Goal: Check status

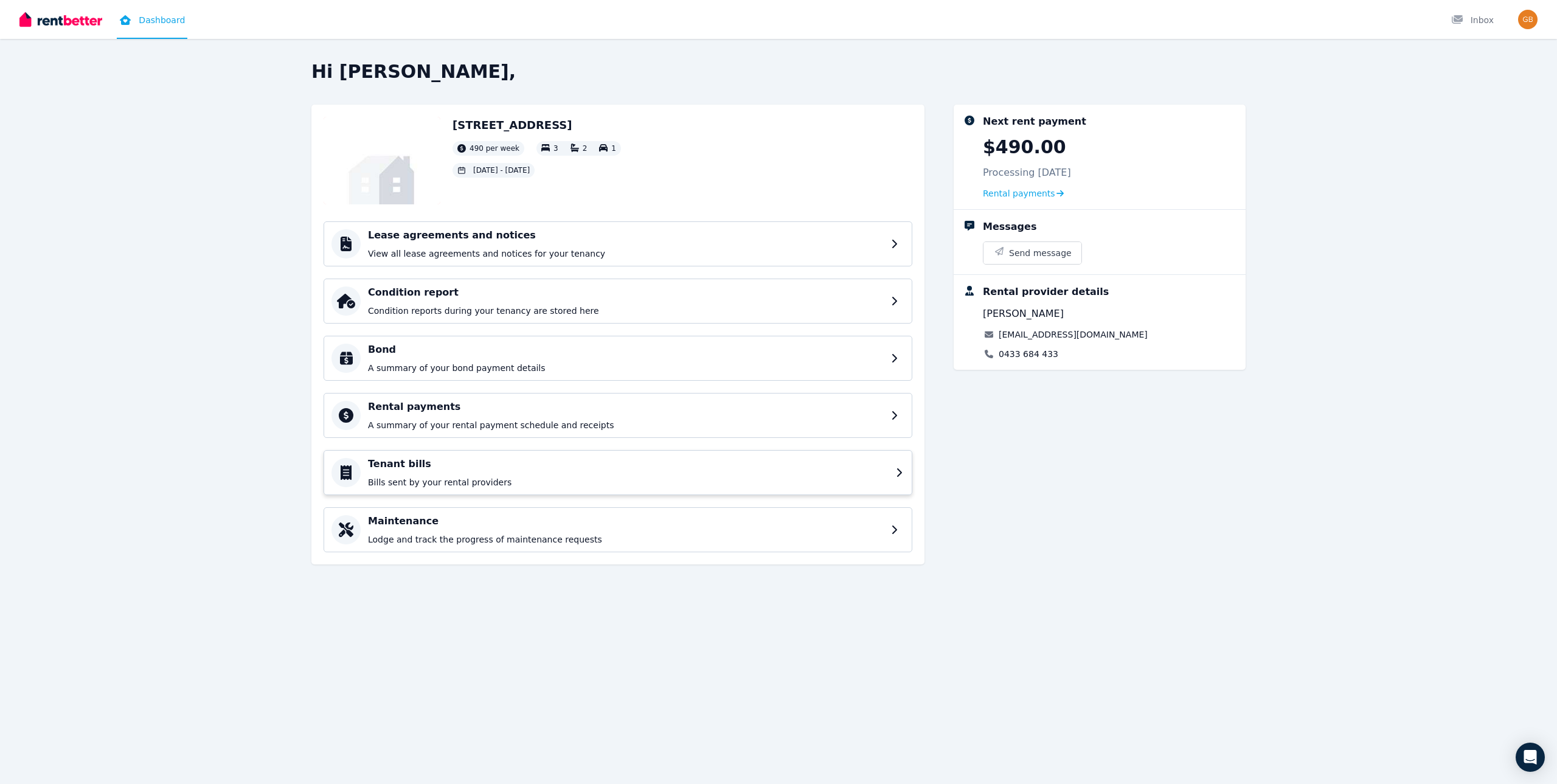
click at [425, 483] on p "Bills sent by your rental providers" at bounding box center [629, 482] width 521 height 12
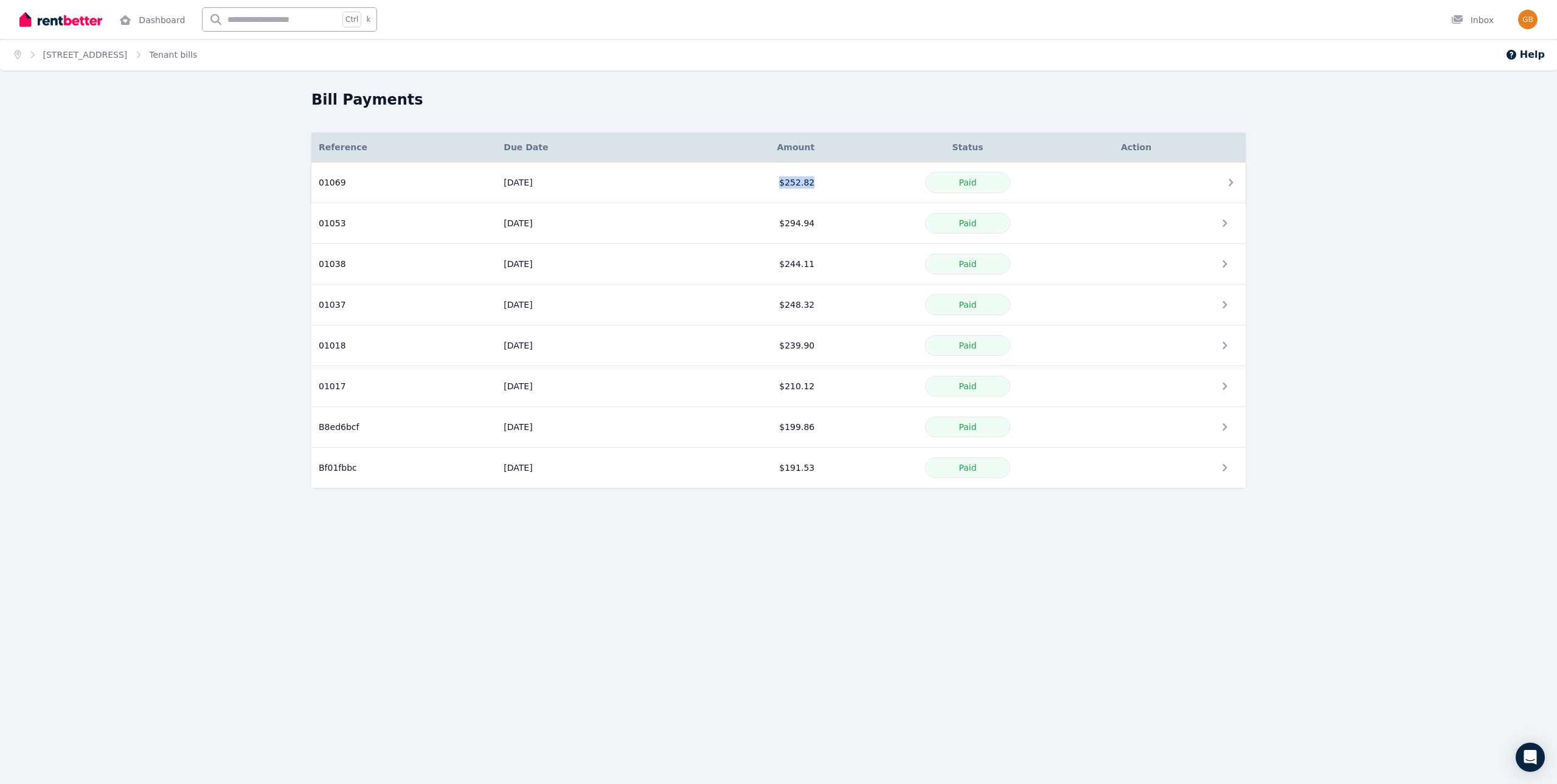
drag, startPoint x: 804, startPoint y: 185, endPoint x: 769, endPoint y: 188, distance: 35.1
click at [769, 188] on td "$252.82" at bounding box center [746, 183] width 153 height 41
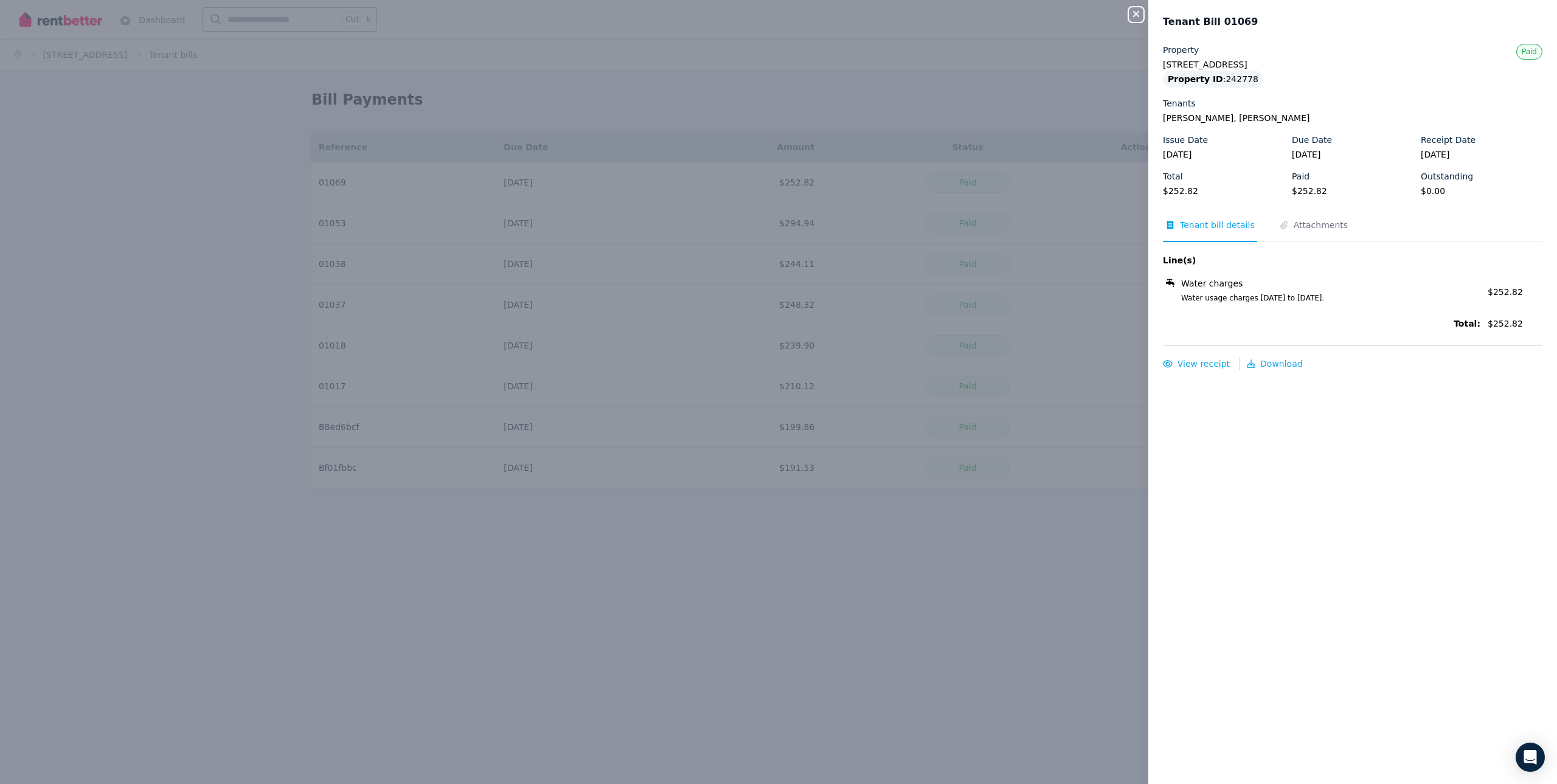
copy td "$252.82"
drag, startPoint x: 1035, startPoint y: 774, endPoint x: 1073, endPoint y: 771, distance: 38.1
click at [1035, 774] on div "Close panel Tenant Bill 01069 Property [STREET_ADDRESS] Property ID : 242778 Te…" at bounding box center [778, 392] width 1557 height 784
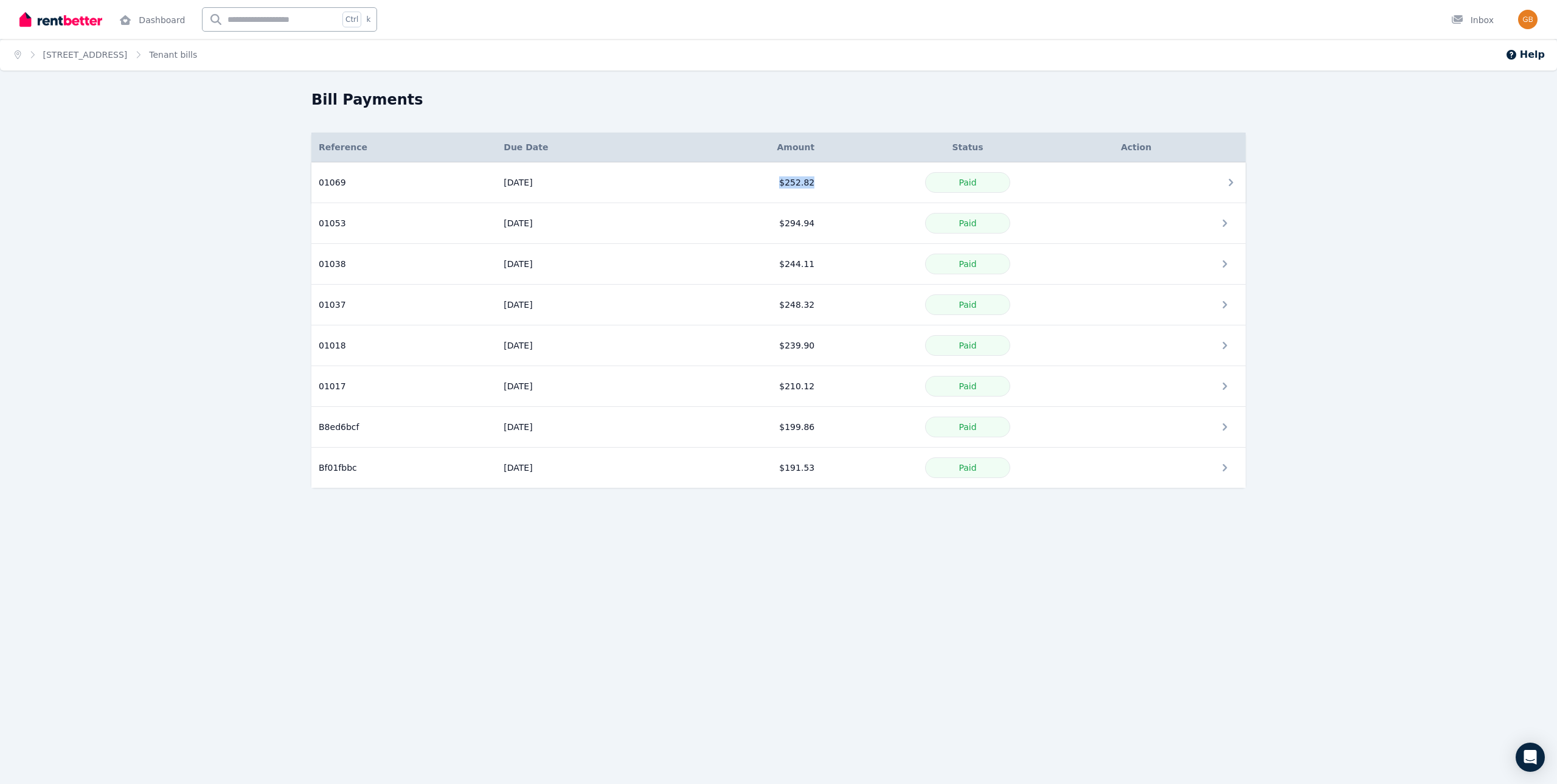
drag, startPoint x: 807, startPoint y: 183, endPoint x: 766, endPoint y: 184, distance: 41.0
click at [766, 184] on tr "01069 Reference: 01069 Due date: [DATE] Amount: $252.82 Status: Paid [DATE] $25…" at bounding box center [779, 183] width 934 height 41
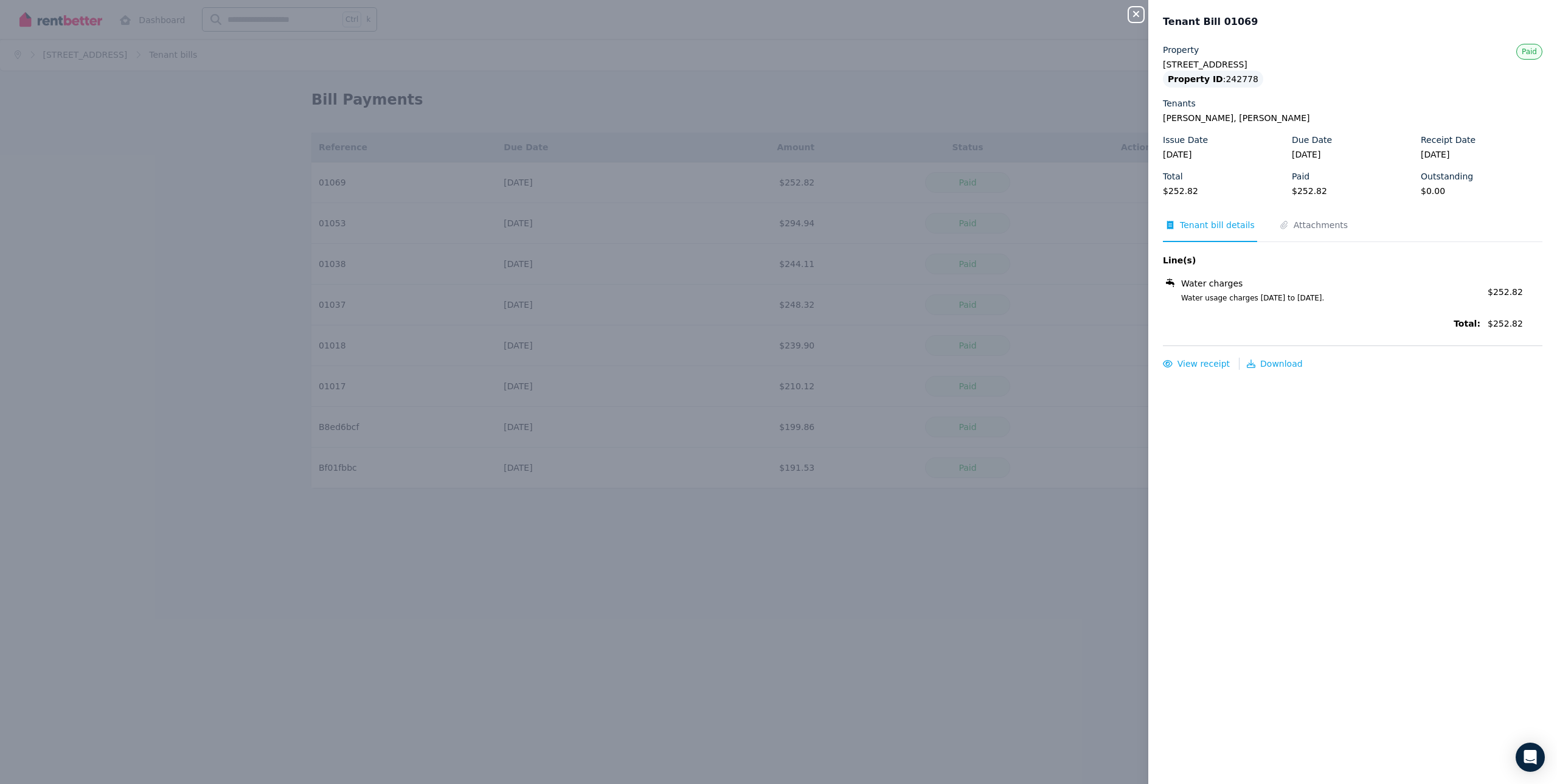
drag, startPoint x: 774, startPoint y: 184, endPoint x: 675, endPoint y: 386, distance: 225.0
click at [675, 386] on div "Close panel Tenant Bill 01069 Property [STREET_ADDRESS] Property ID : 242778 Te…" at bounding box center [778, 392] width 1557 height 784
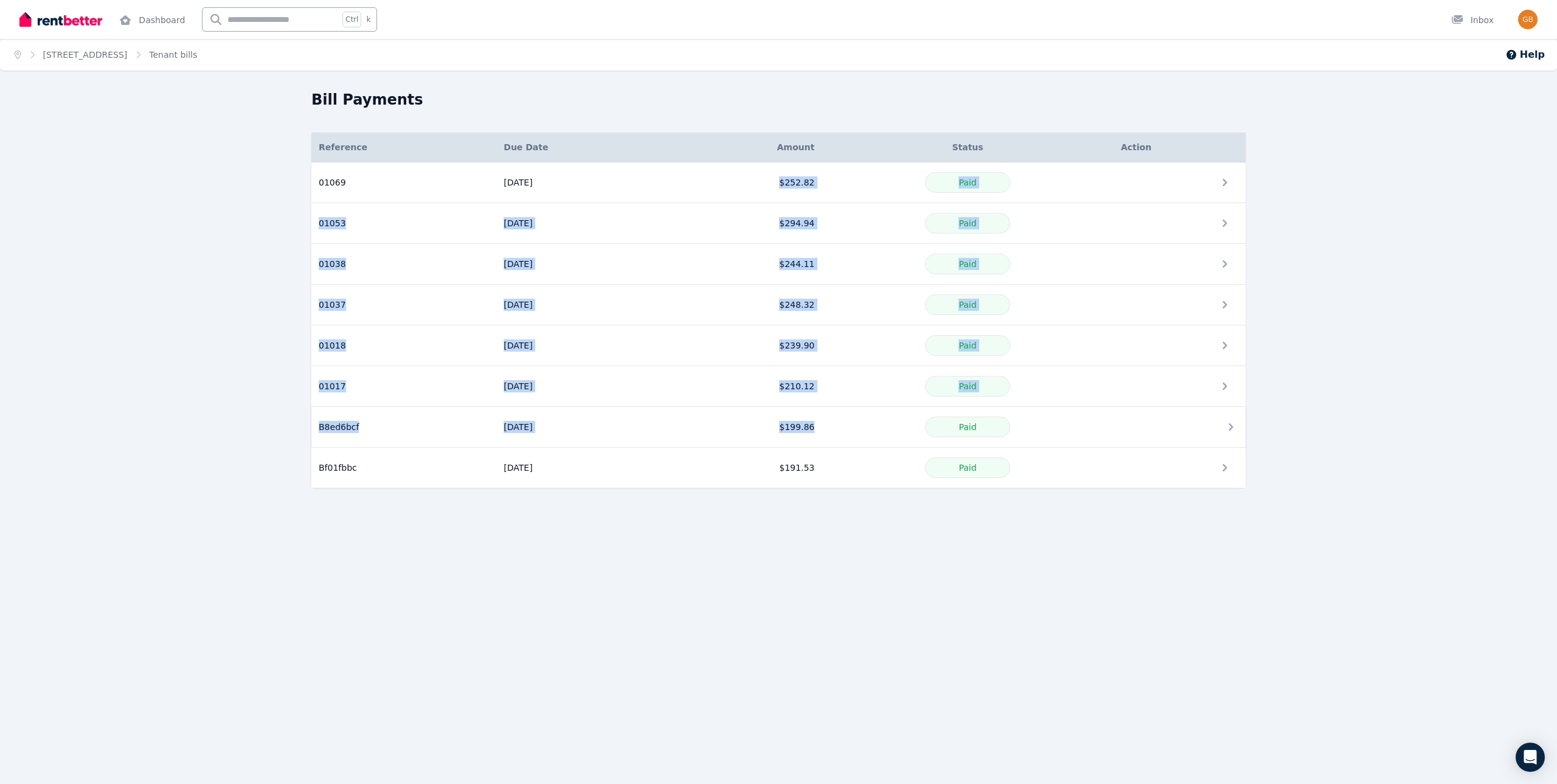
drag, startPoint x: 766, startPoint y: 174, endPoint x: 861, endPoint y: 440, distance: 282.5
click at [861, 440] on tbody "01069 Reference: 01069 Due date: [DATE] Amount: $252.82 Status: Paid [DATE] $25…" at bounding box center [779, 325] width 934 height 326
copy tbody "$252.82 Paid 01053 Reference: 01053 Due date: [DATE] Amount: $294.94 Status: Pa…"
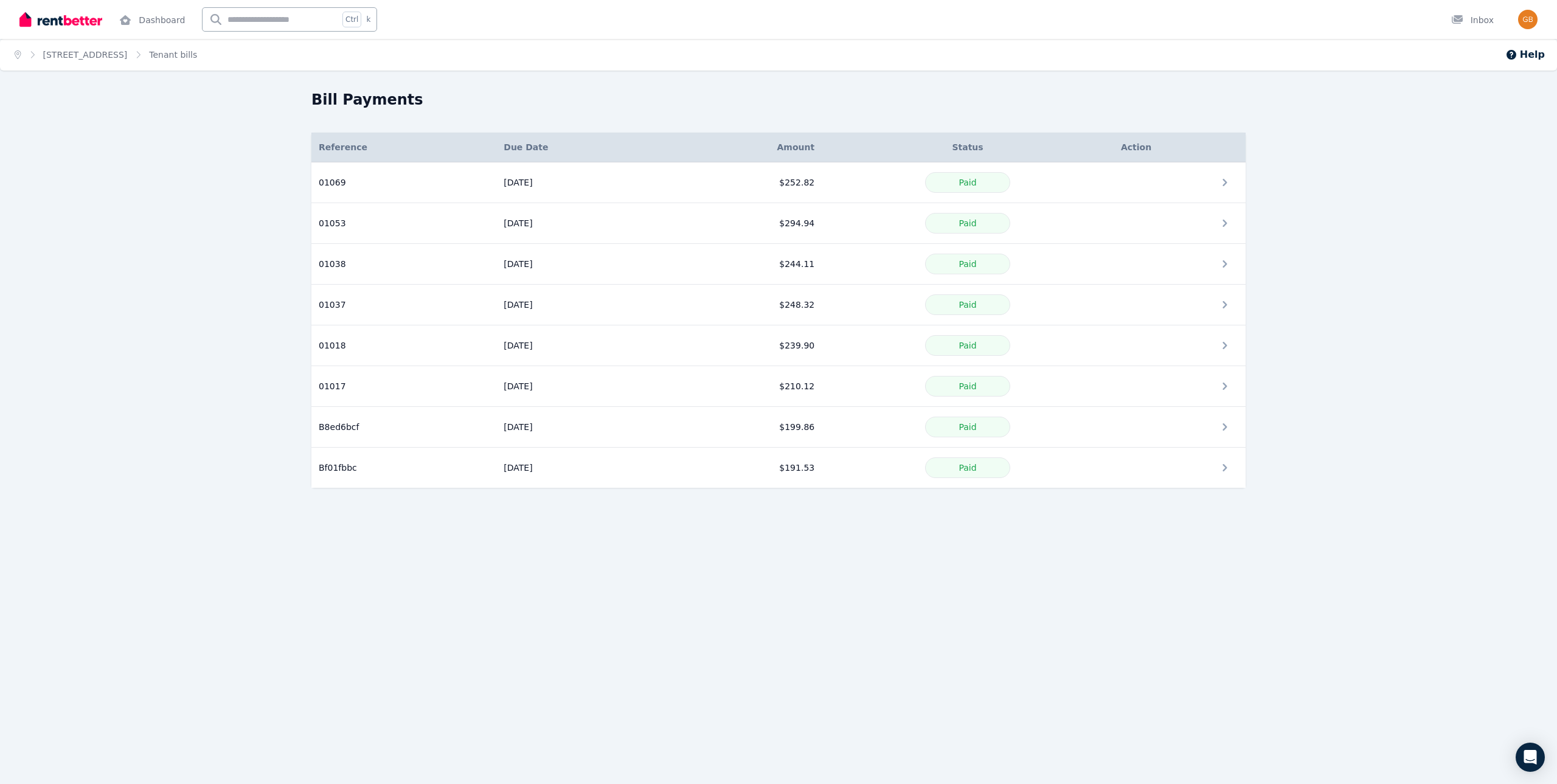
drag, startPoint x: 133, startPoint y: 518, endPoint x: 160, endPoint y: 545, distance: 38.2
click at [133, 518] on div "Home [STREET_ADDRESS] Tenant bills Help Bill Payments Details Reference Due Dat…" at bounding box center [778, 392] width 1557 height 784
